Goal: Information Seeking & Learning: Learn about a topic

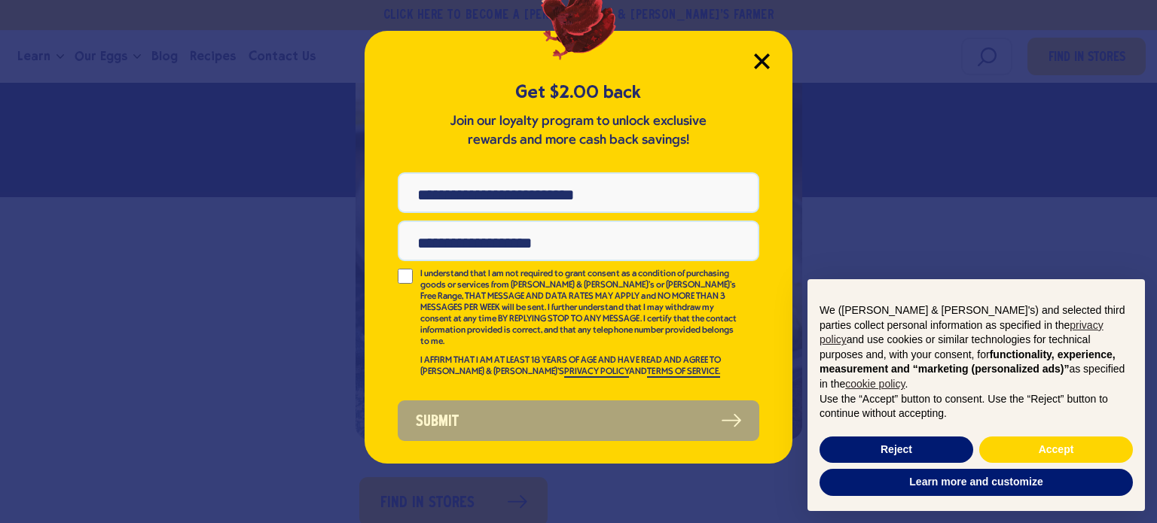
click at [763, 56] on icon "Close Modal" at bounding box center [762, 61] width 16 height 16
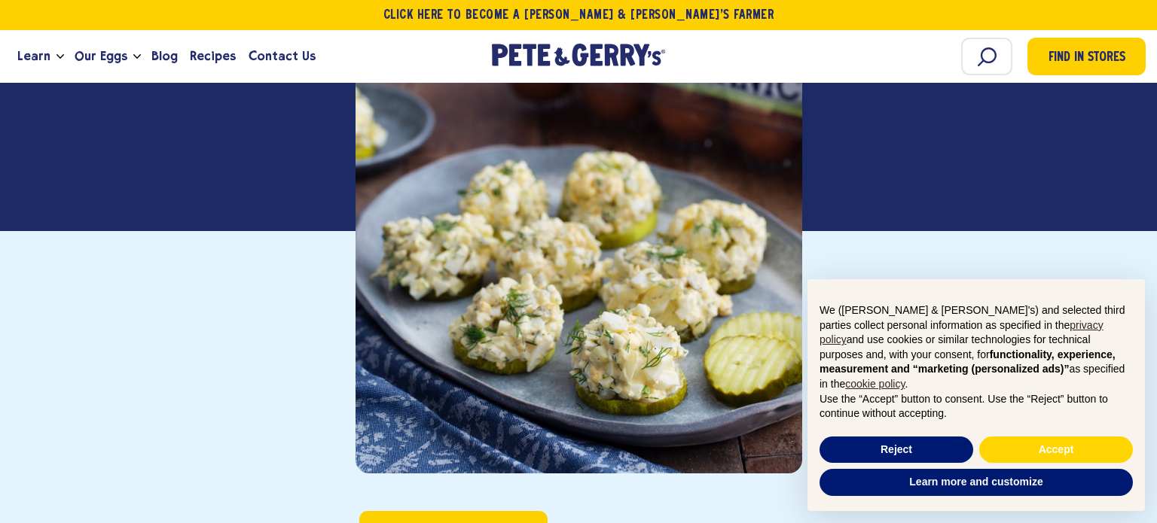
scroll to position [394, 0]
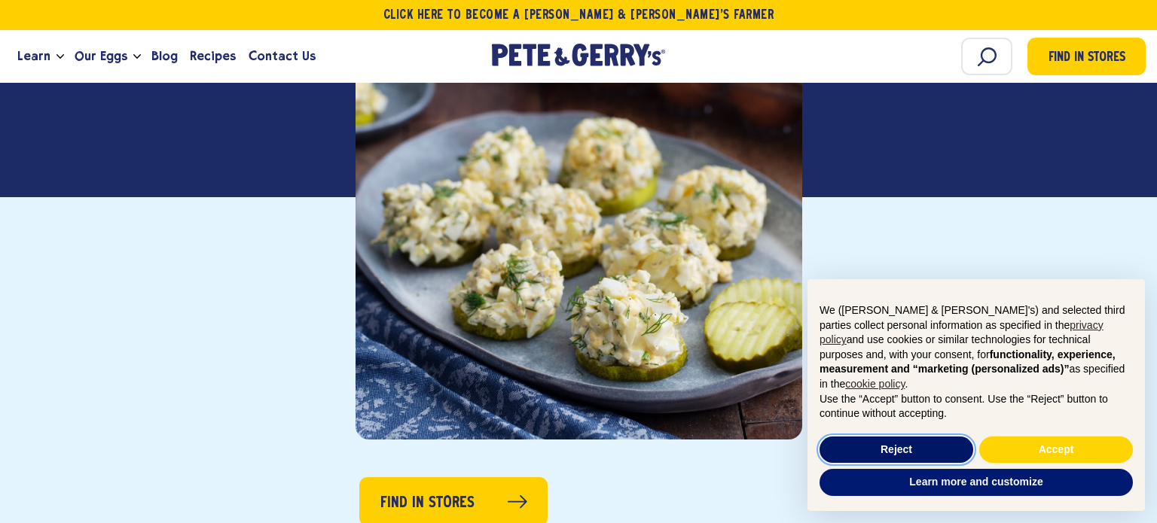
click at [943, 451] on button "Reject" at bounding box center [896, 450] width 154 height 27
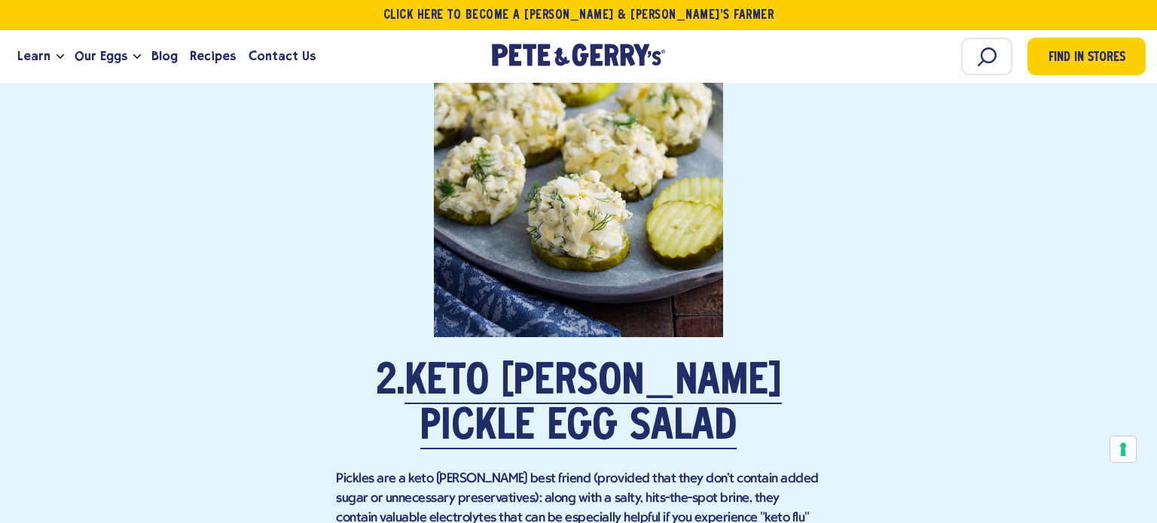
scroll to position [2045, 0]
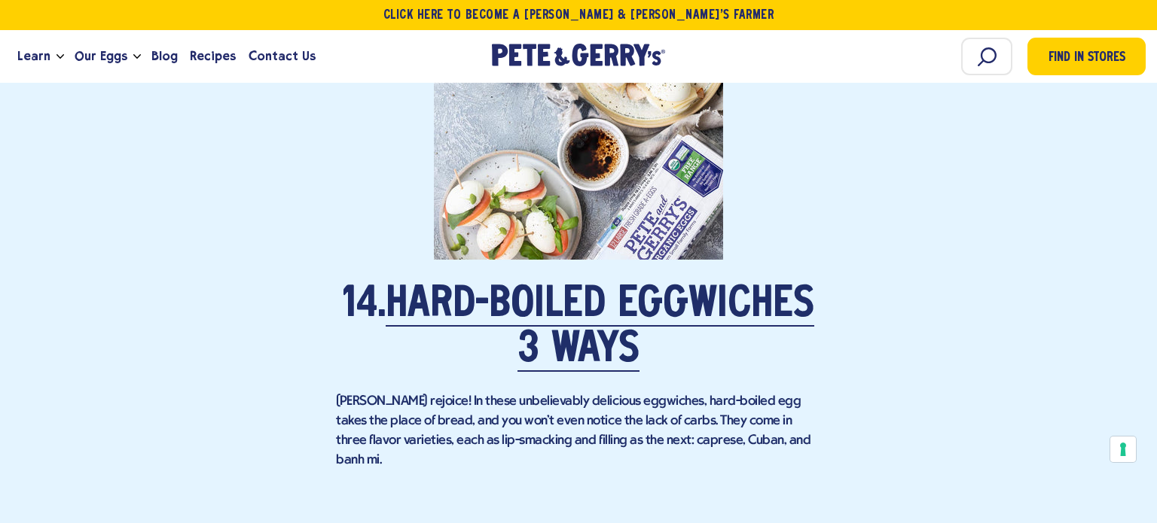
scroll to position [9396, 0]
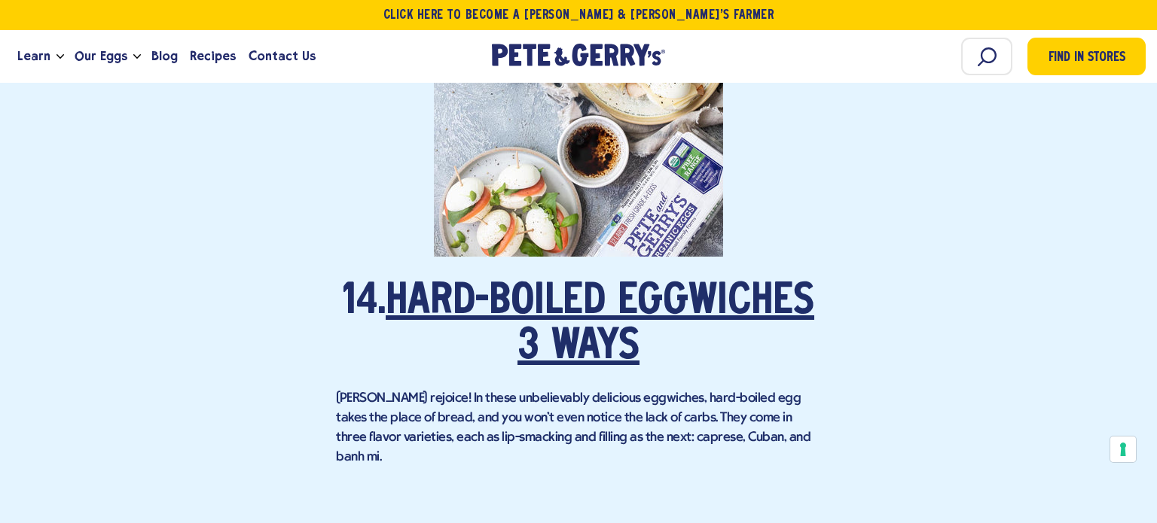
click at [651, 285] on link "Hard-Boiled Eggwiches 3 Ways" at bounding box center [600, 325] width 429 height 87
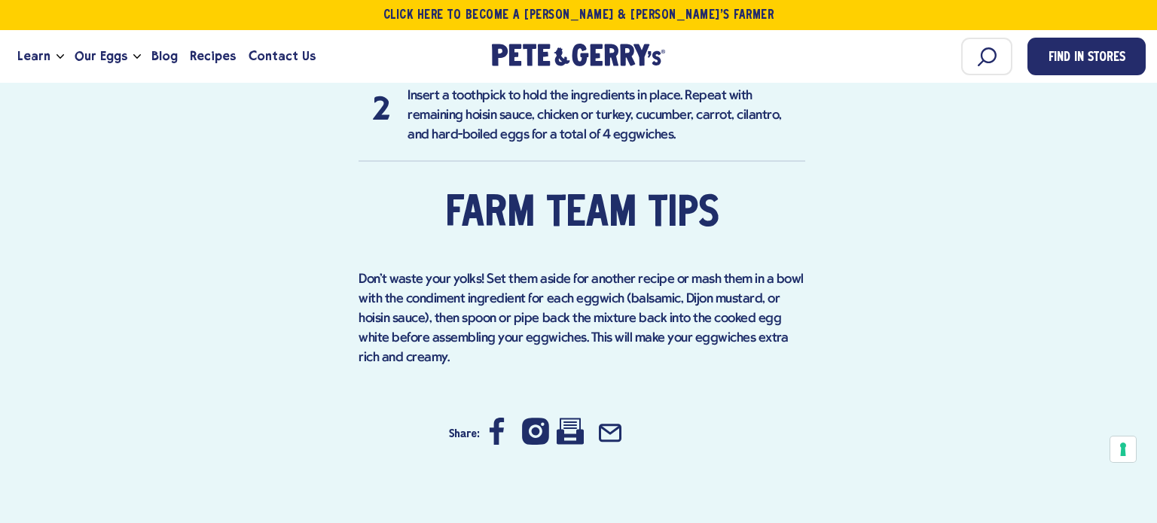
scroll to position [1996, 0]
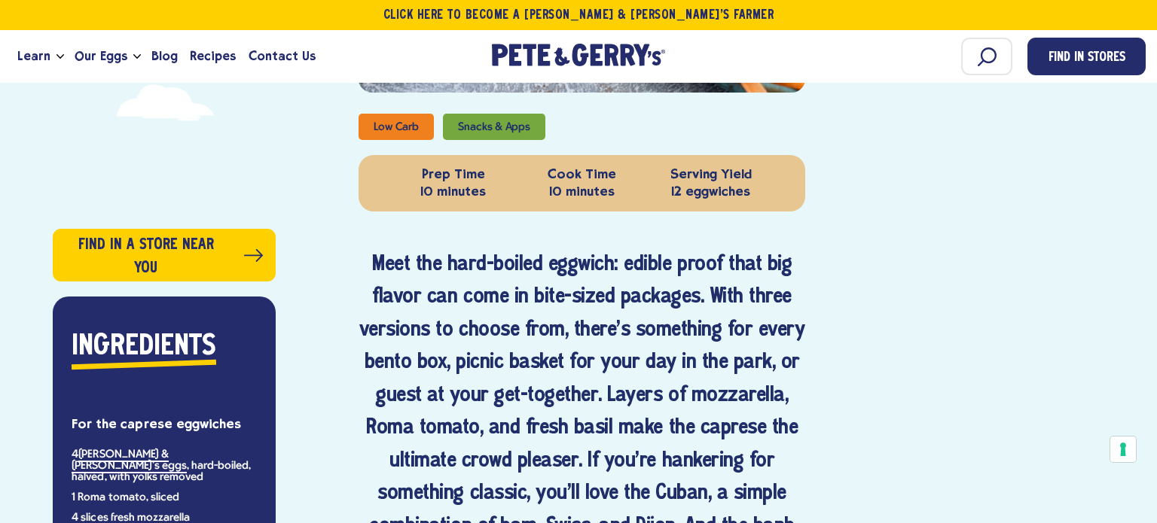
click at [630, 329] on h4 "Meet the hard-boiled eggwich: edible proof that big flavor can come in bite-siz…" at bounding box center [581, 429] width 447 height 361
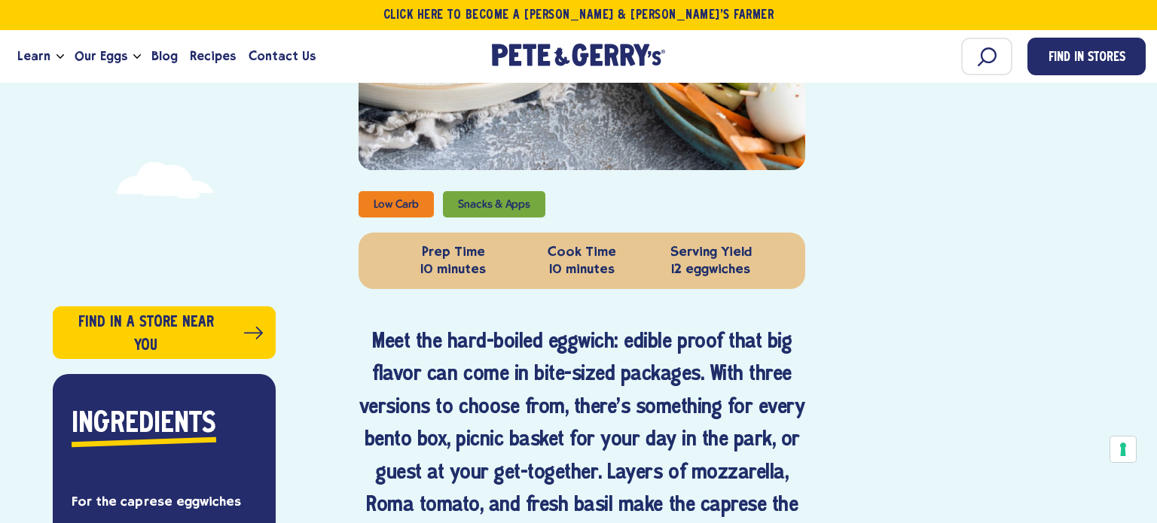
click at [630, 329] on h4 "Meet the hard-boiled eggwich: edible proof that big flavor can come in bite-siz…" at bounding box center [581, 507] width 447 height 361
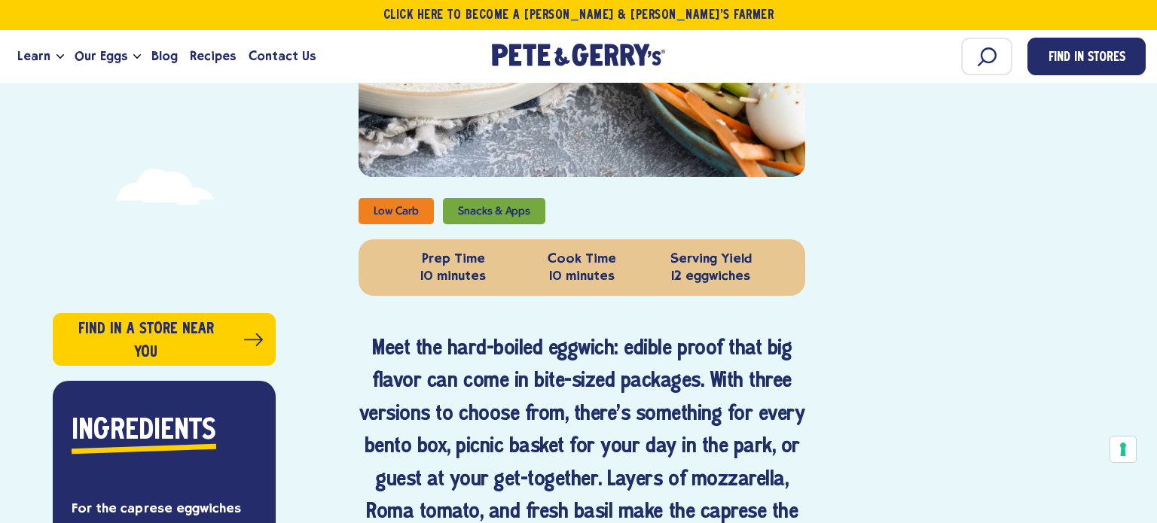
scroll to position [0, 0]
